Goal: Information Seeking & Learning: Check status

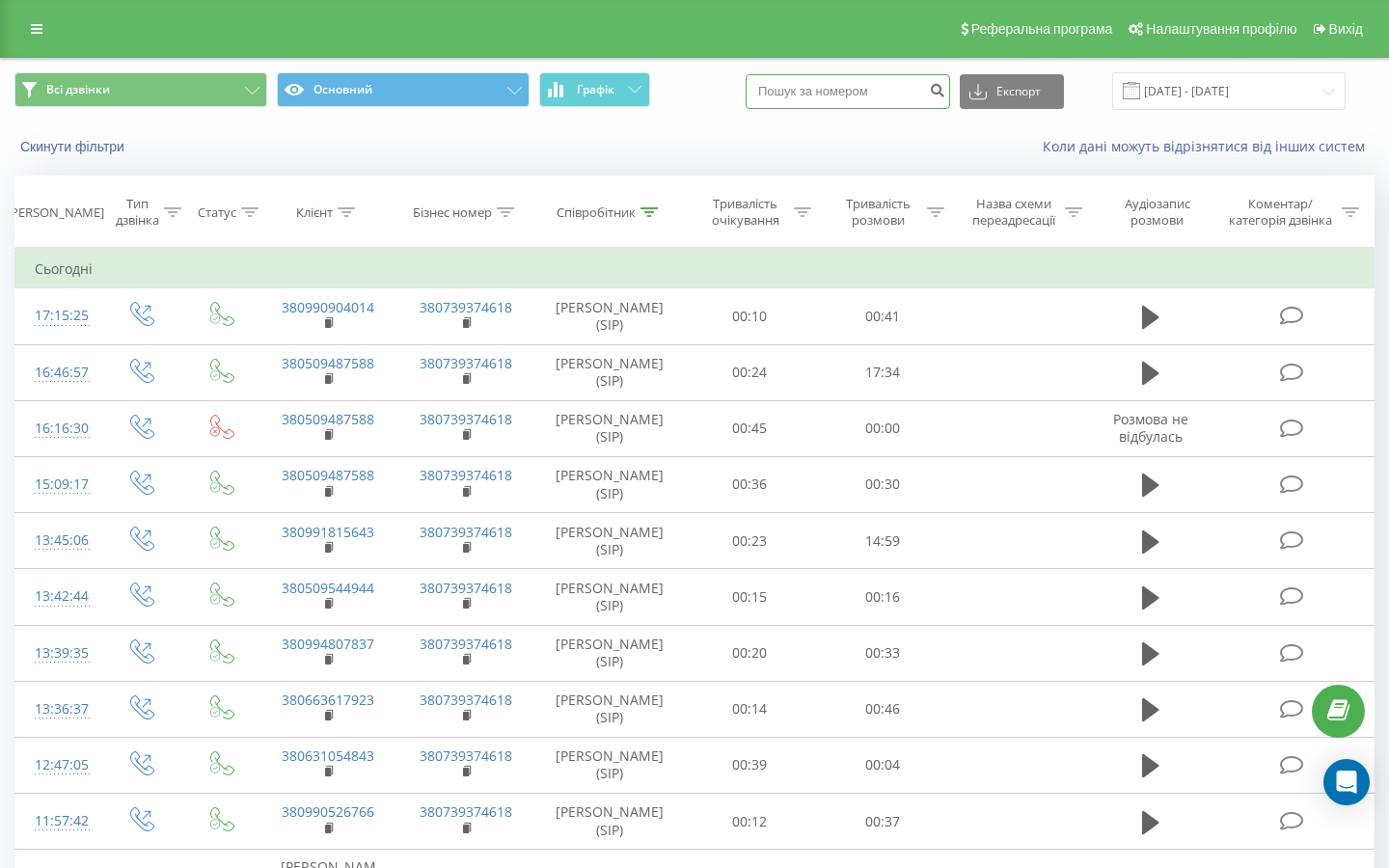
click at [871, 109] on input at bounding box center [848, 91] width 204 height 35
paste input "[PHONE_NUMBER]"
type input "[PHONE_NUMBER]"
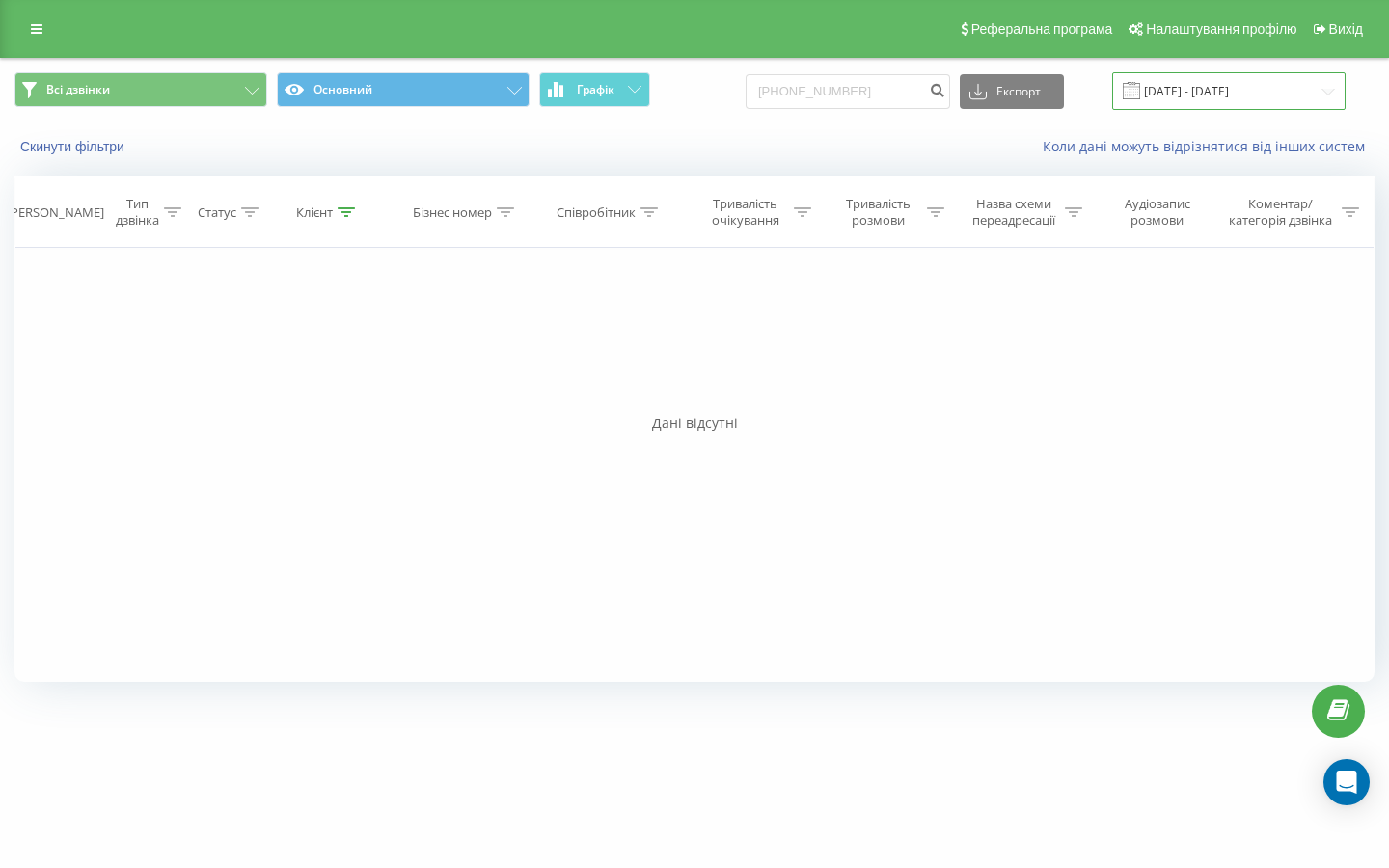
click at [1326, 110] on input "[DATE] - [DATE]" at bounding box center [1228, 91] width 233 height 38
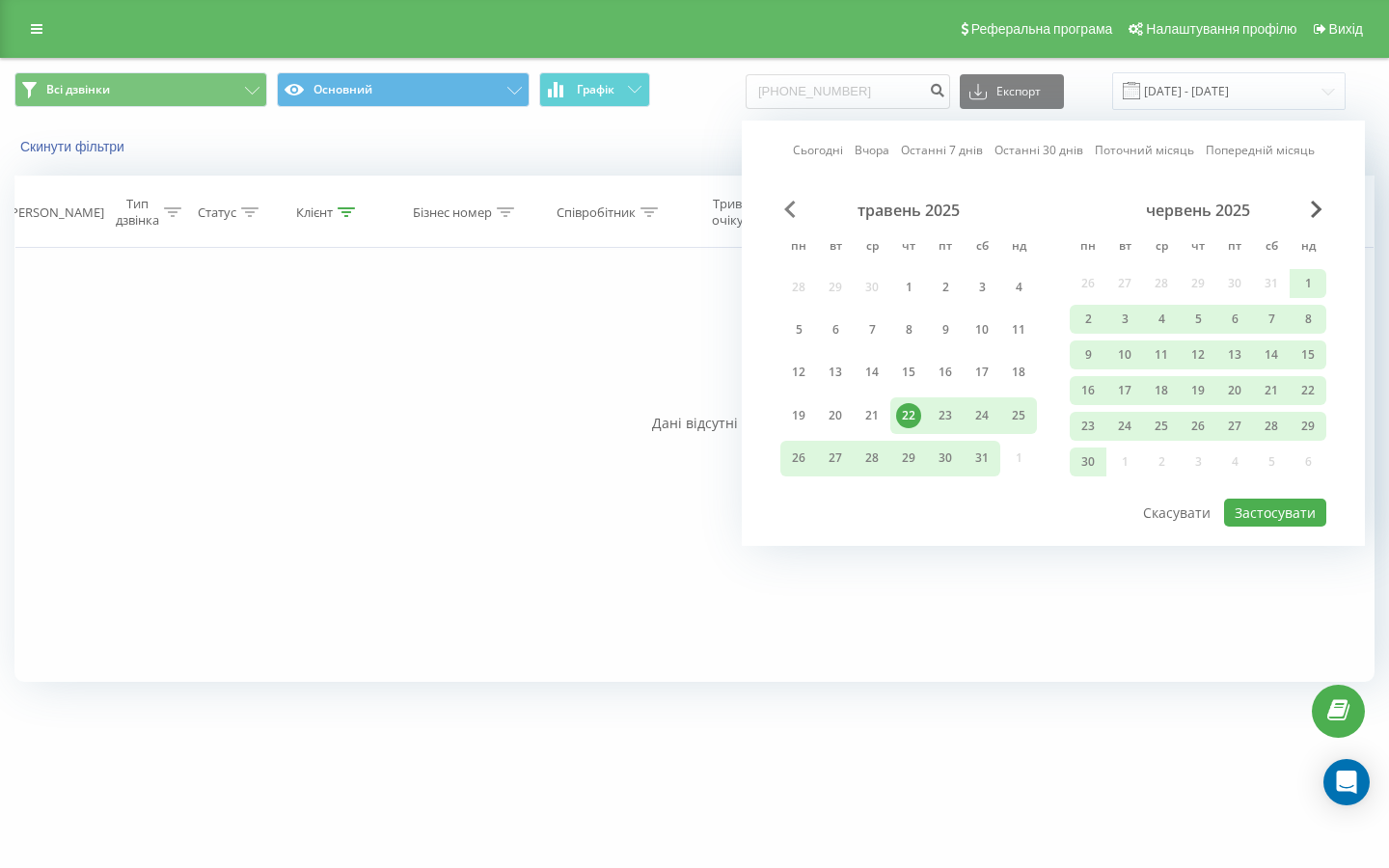
click at [789, 218] on span "Previous Month" at bounding box center [790, 209] width 12 height 17
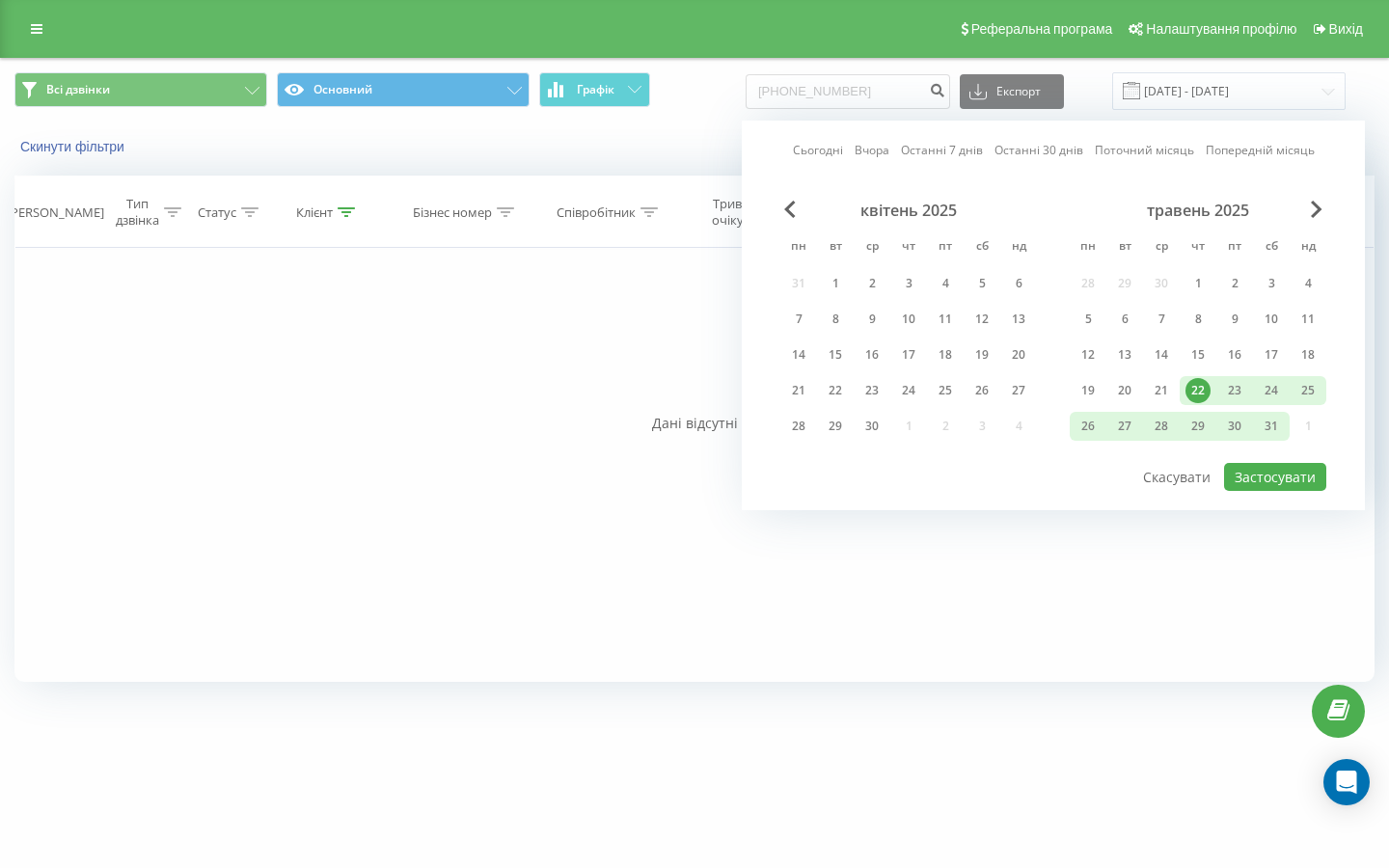
click at [1325, 220] on div "травень 2025" at bounding box center [1198, 210] width 257 height 19
click at [1313, 218] on span "Next Month" at bounding box center [1317, 209] width 12 height 17
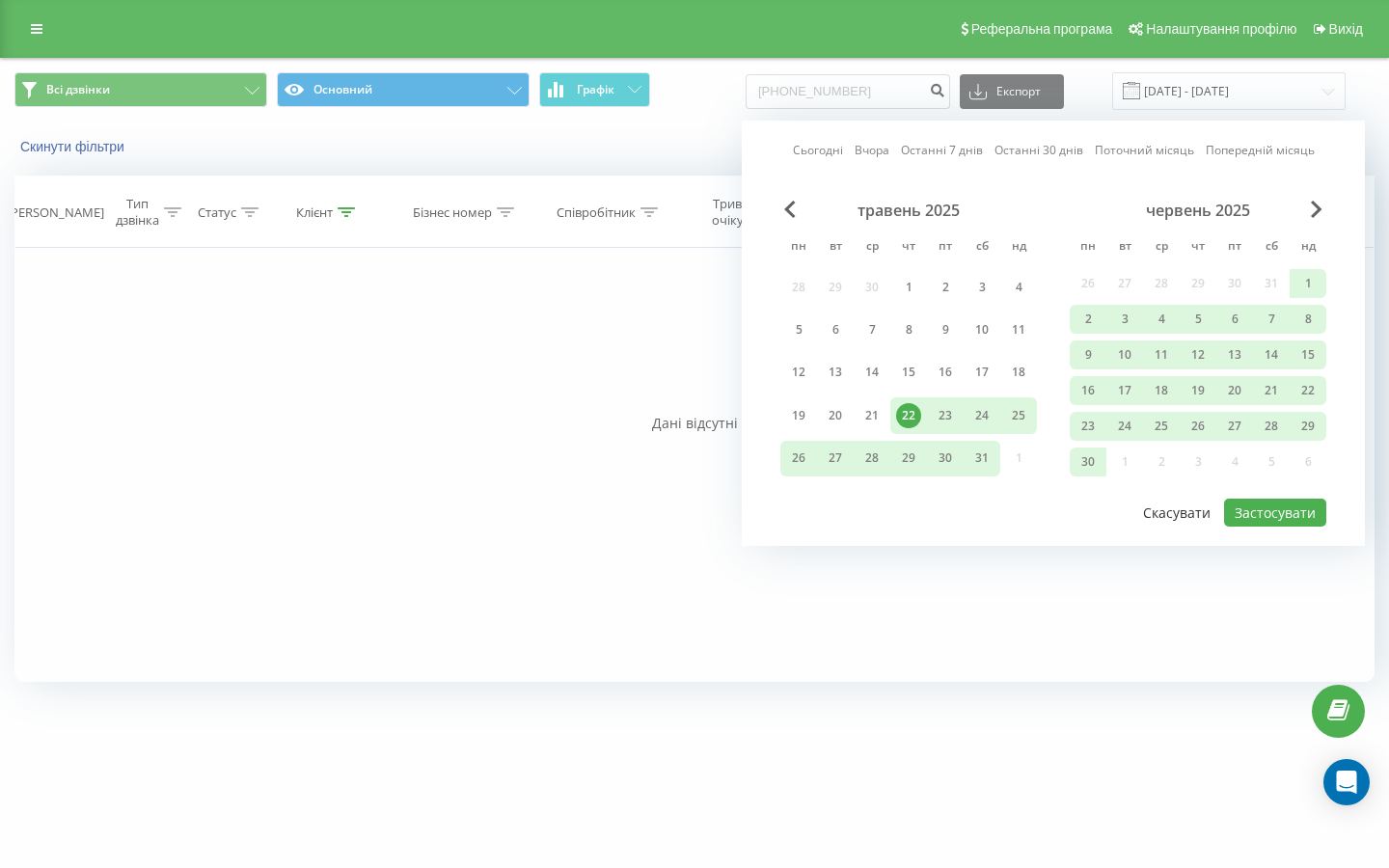
click at [1158, 527] on button "Скасувати" at bounding box center [1176, 513] width 89 height 28
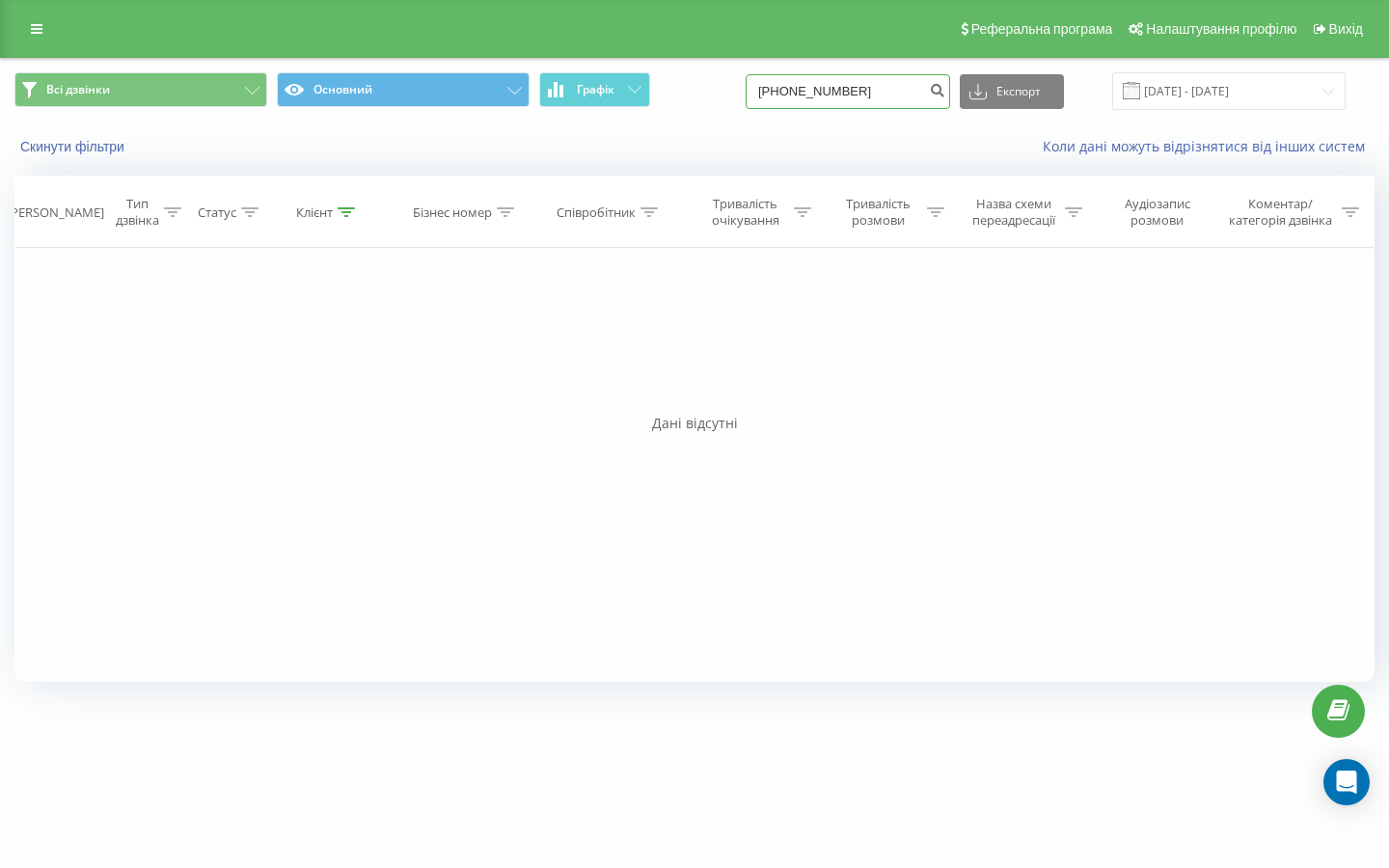
click at [912, 109] on input "[PHONE_NUMBER]" at bounding box center [848, 91] width 204 height 35
click at [1294, 106] on input "[DATE] - [DATE]" at bounding box center [1228, 91] width 233 height 38
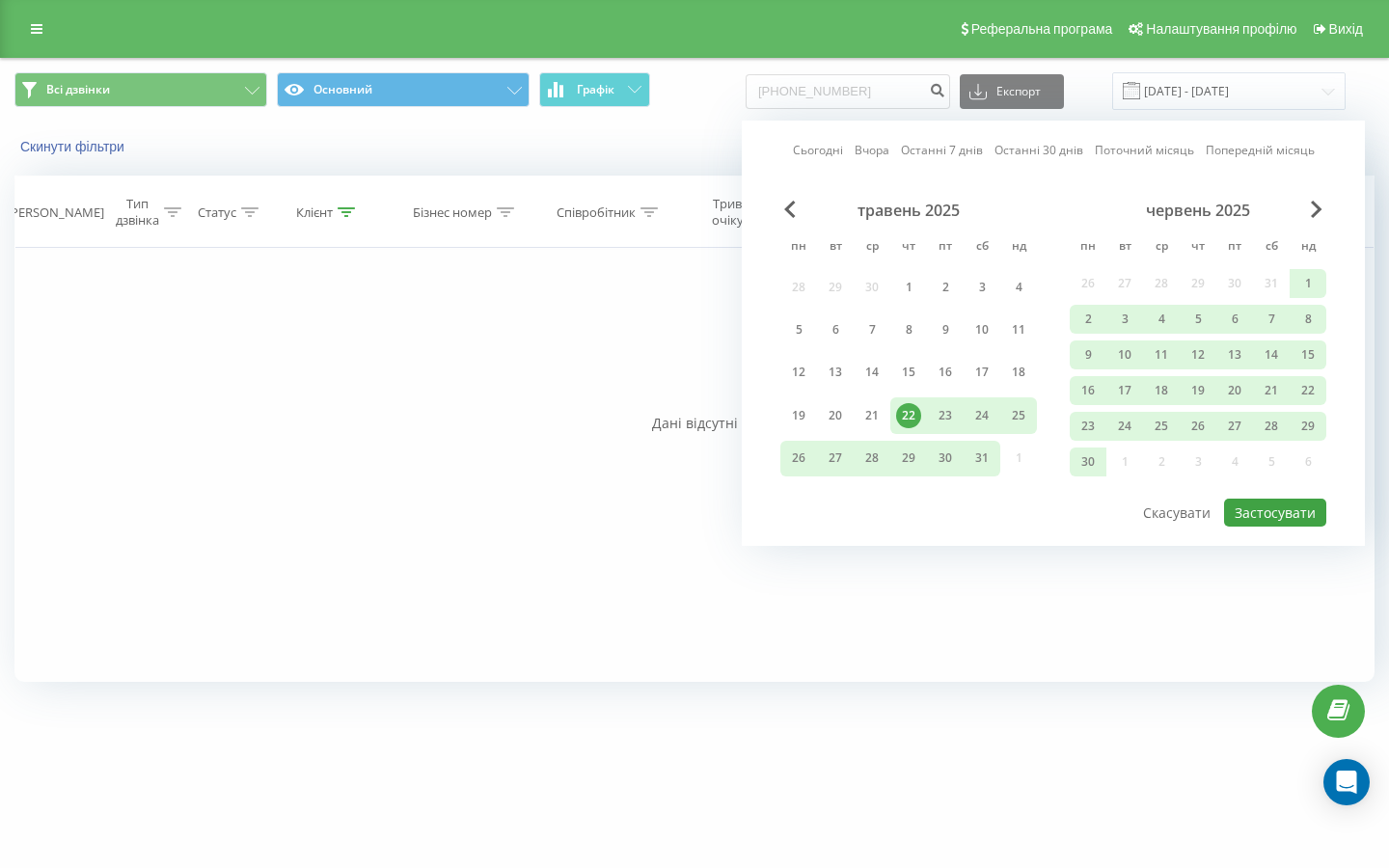
click at [1269, 527] on button "Застосувати" at bounding box center [1275, 513] width 102 height 28
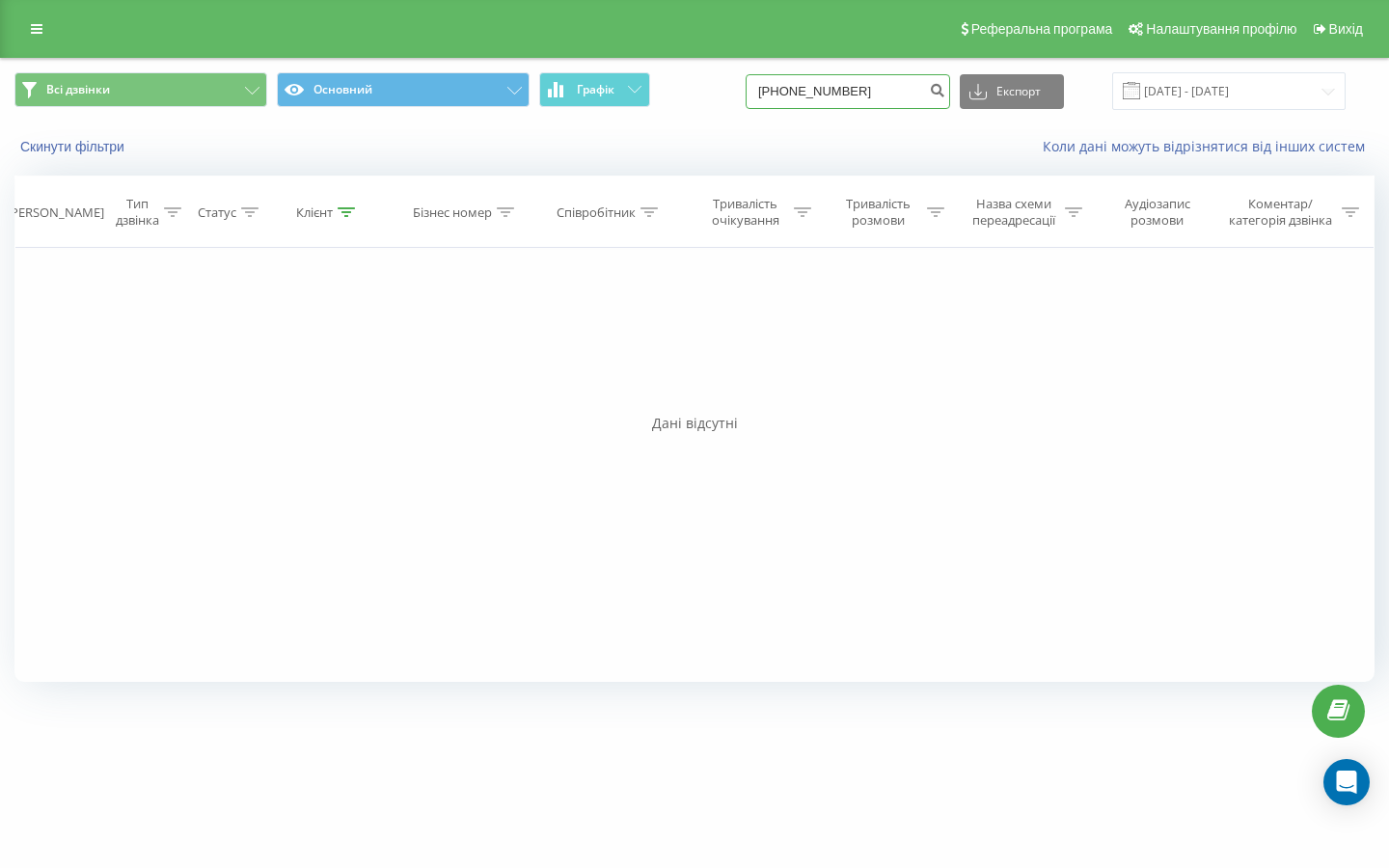
click at [892, 109] on input "[PHONE_NUMBER]" at bounding box center [848, 91] width 204 height 35
click at [818, 109] on input "[PHONE_NUMBER]" at bounding box center [848, 91] width 204 height 35
type input "80664188052"
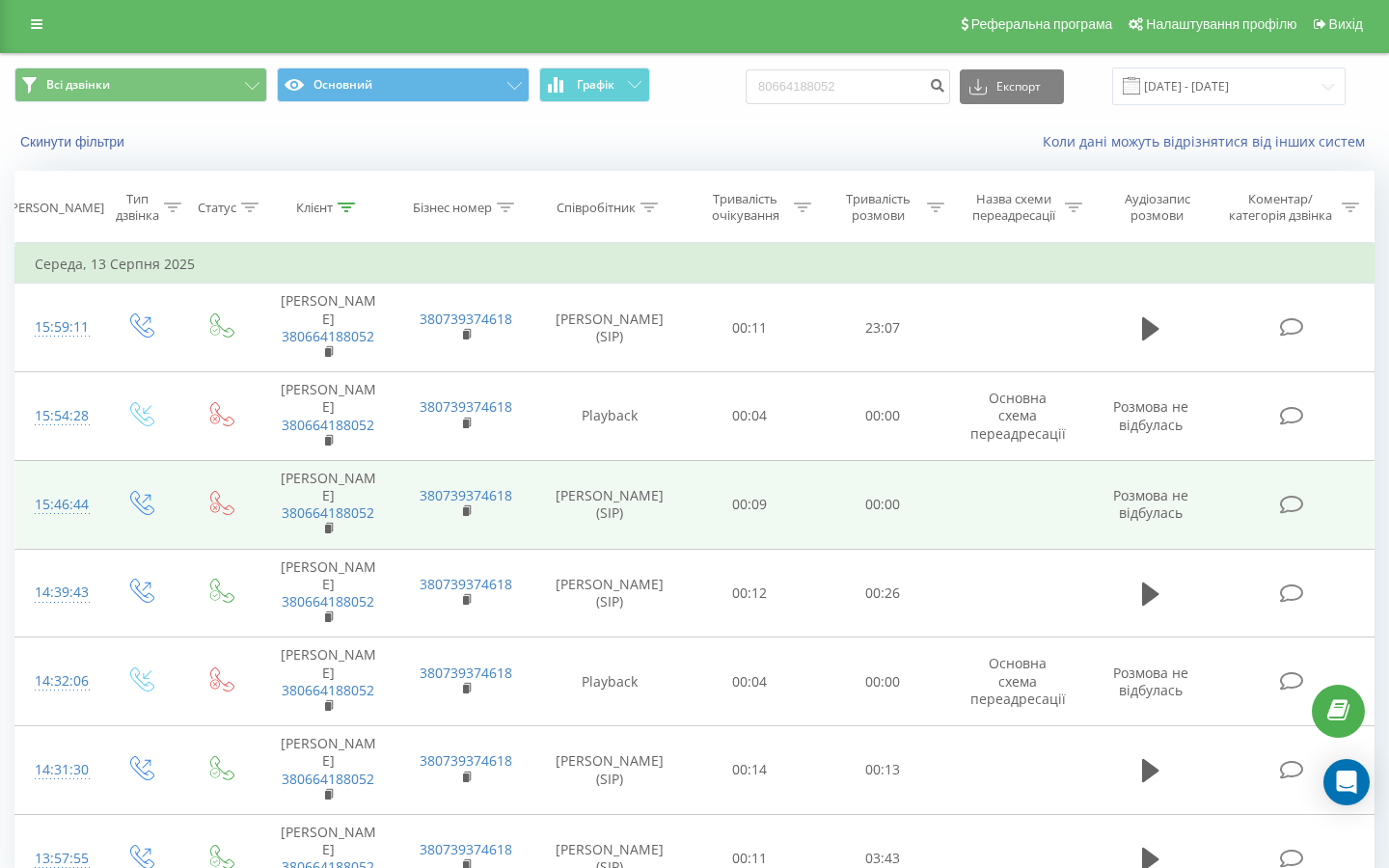
scroll to position [4, 0]
